Goal: Task Accomplishment & Management: Manage account settings

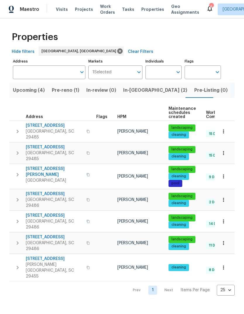
click at [61, 11] on span "Visits" at bounding box center [62, 9] width 12 height 6
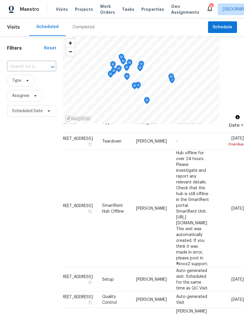
scroll to position [12, 51]
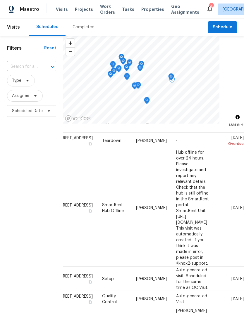
click at [0, 0] on icon at bounding box center [0, 0] width 0 height 0
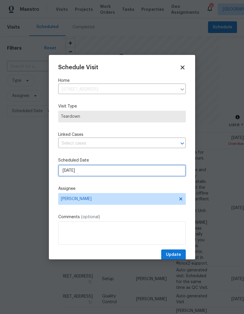
click at [131, 173] on input "9/4/2025" at bounding box center [122, 171] width 128 height 12
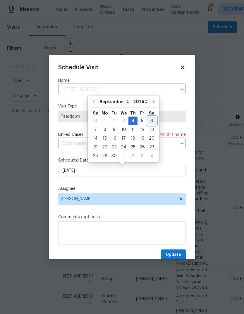
click at [149, 120] on div "6" at bounding box center [152, 121] width 10 height 8
type input "9/6/2025"
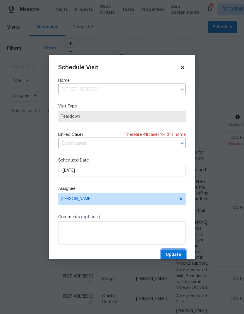
click at [174, 258] on span "Update" at bounding box center [173, 255] width 15 height 7
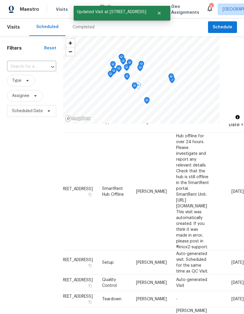
click at [0, 0] on icon at bounding box center [0, 0] width 0 height 0
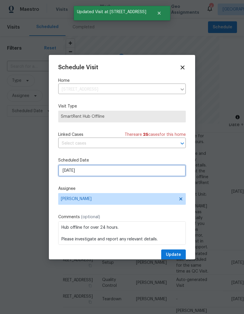
click at [162, 168] on input "[DATE]" at bounding box center [122, 171] width 128 height 12
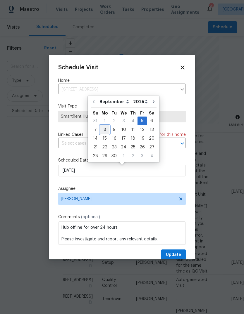
click at [105, 130] on div "8" at bounding box center [104, 130] width 9 height 8
type input "[DATE]"
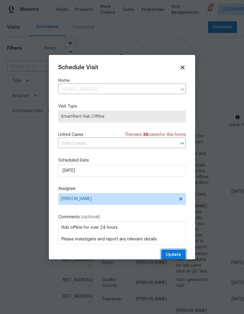
click at [178, 256] on span "Update" at bounding box center [173, 255] width 15 height 7
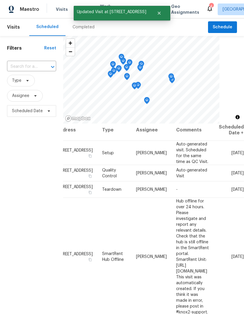
scroll to position [4, 51]
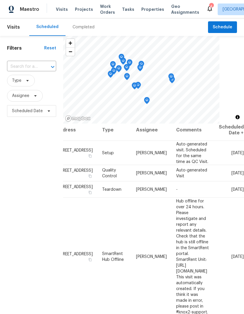
click at [0, 0] on span at bounding box center [0, 0] width 0 height 0
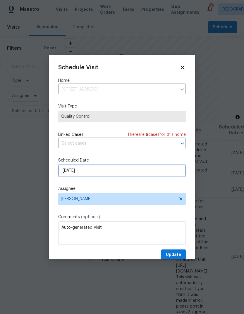
click at [157, 177] on input "[DATE]" at bounding box center [122, 171] width 128 height 12
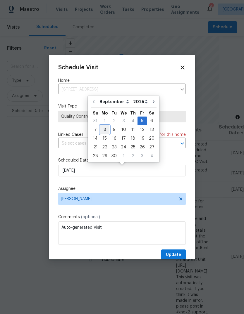
click at [106, 131] on div "8" at bounding box center [104, 130] width 9 height 8
type input "[DATE]"
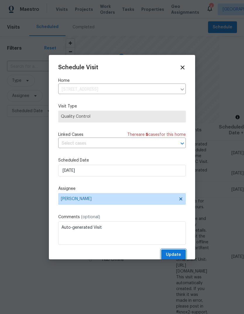
click at [176, 258] on span "Update" at bounding box center [173, 255] width 15 height 7
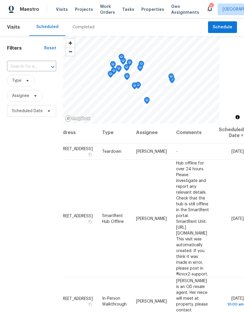
scroll to position [1, 51]
click at [0, 0] on icon at bounding box center [0, 0] width 0 height 0
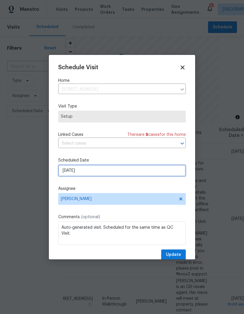
click at [132, 173] on input "[DATE]" at bounding box center [122, 171] width 128 height 12
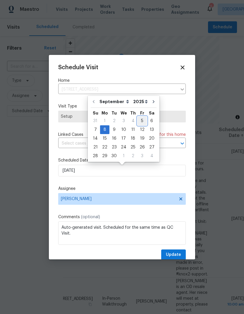
click at [142, 123] on div "5" at bounding box center [141, 121] width 9 height 8
type input "[DATE]"
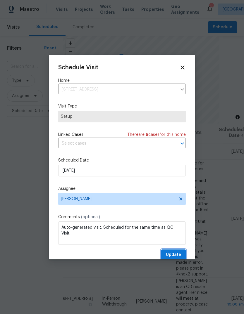
click at [183, 258] on button "Update" at bounding box center [173, 255] width 25 height 11
